Goal: Information Seeking & Learning: Learn about a topic

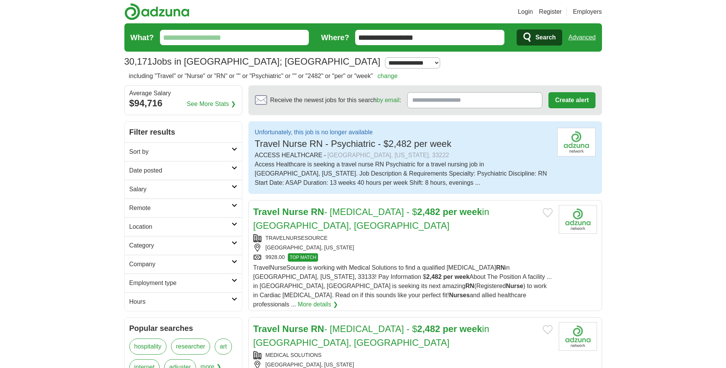
click at [568, 150] on img at bounding box center [576, 142] width 38 height 29
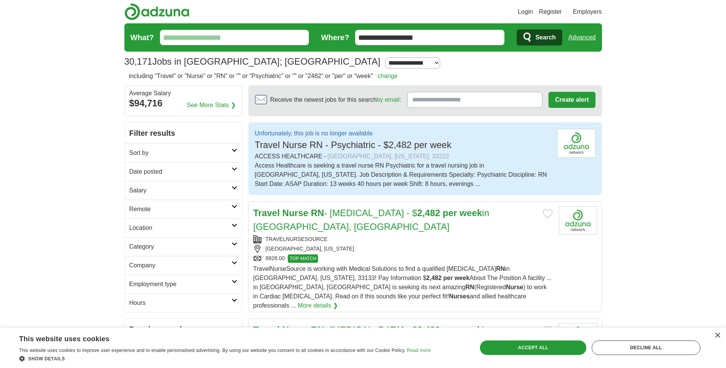
click at [453, 107] on input "Receive the newest jobs for this search by email :" at bounding box center [474, 100] width 135 height 16
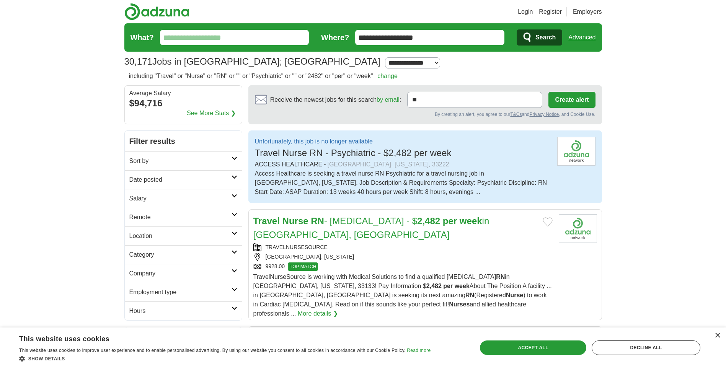
type input "*"
click at [248, 36] on input "What?" at bounding box center [234, 37] width 149 height 15
drag, startPoint x: 411, startPoint y: 37, endPoint x: 326, endPoint y: 29, distance: 85.0
click at [326, 29] on form "**********" at bounding box center [363, 37] width 478 height 28
click at [223, 41] on input "What?" at bounding box center [234, 37] width 149 height 15
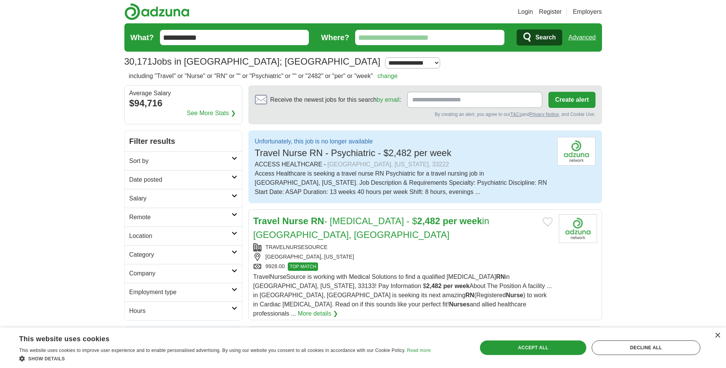
type input "**********"
click at [517, 29] on button "Search" at bounding box center [540, 37] width 46 height 16
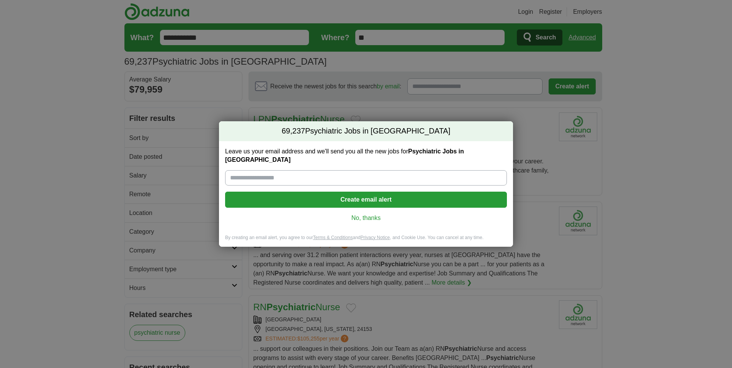
click at [364, 214] on link "No, thanks" at bounding box center [366, 218] width 270 height 8
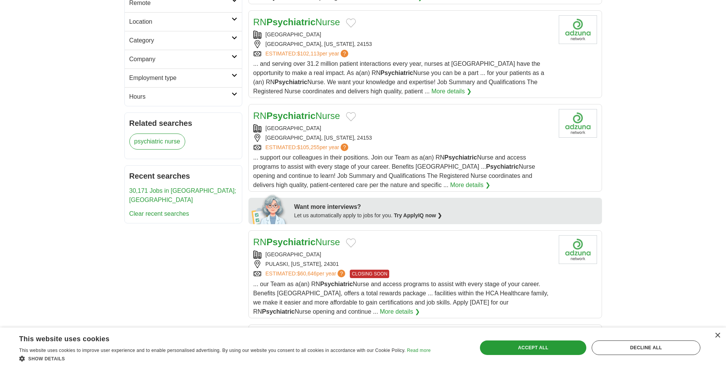
scroll to position [153, 0]
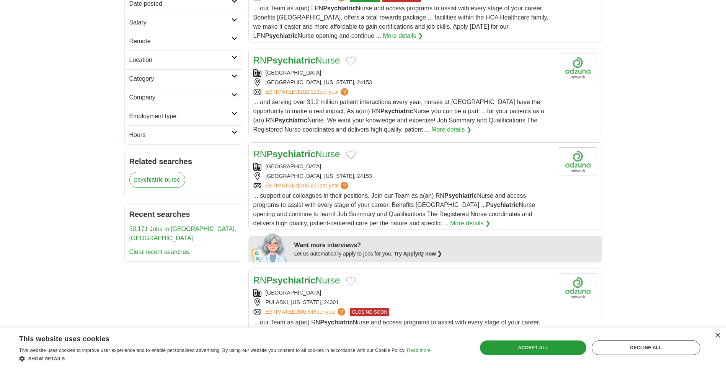
click at [390, 180] on div "[GEOGRAPHIC_DATA], [US_STATE], 24153" at bounding box center [402, 176] width 299 height 8
